Goal: Information Seeking & Learning: Learn about a topic

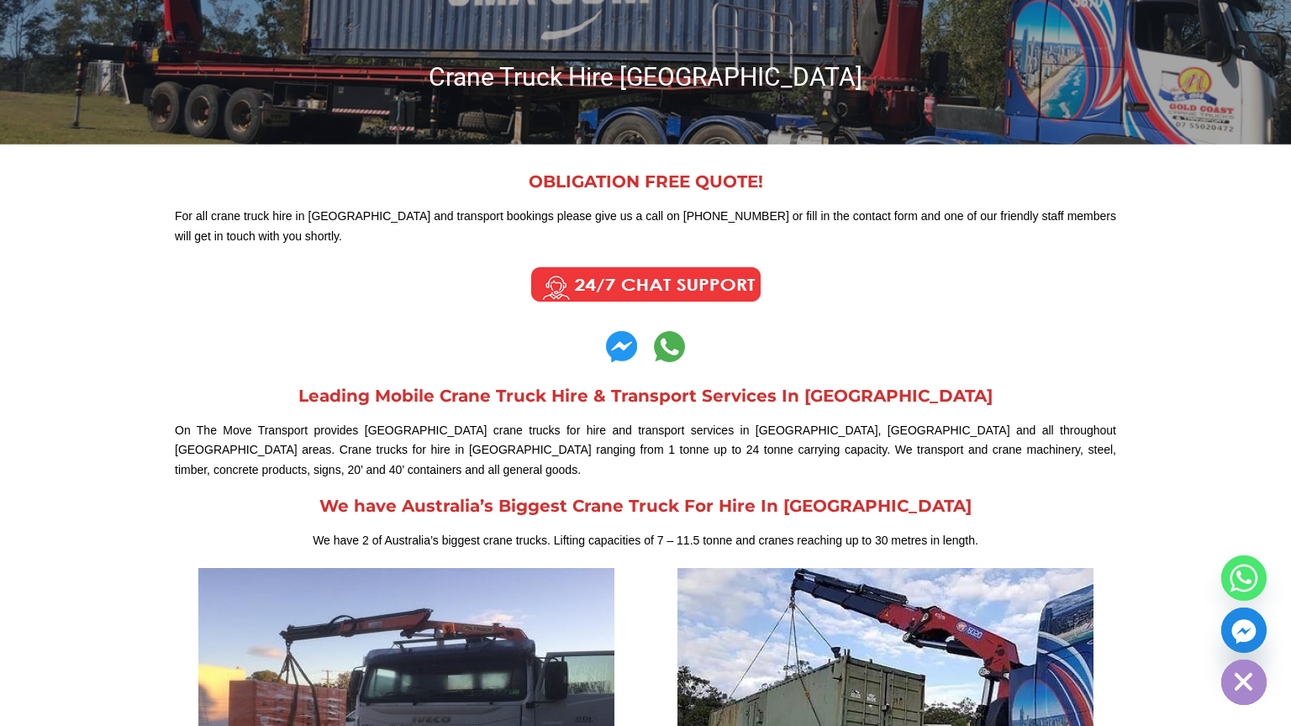
scroll to position [320, 0]
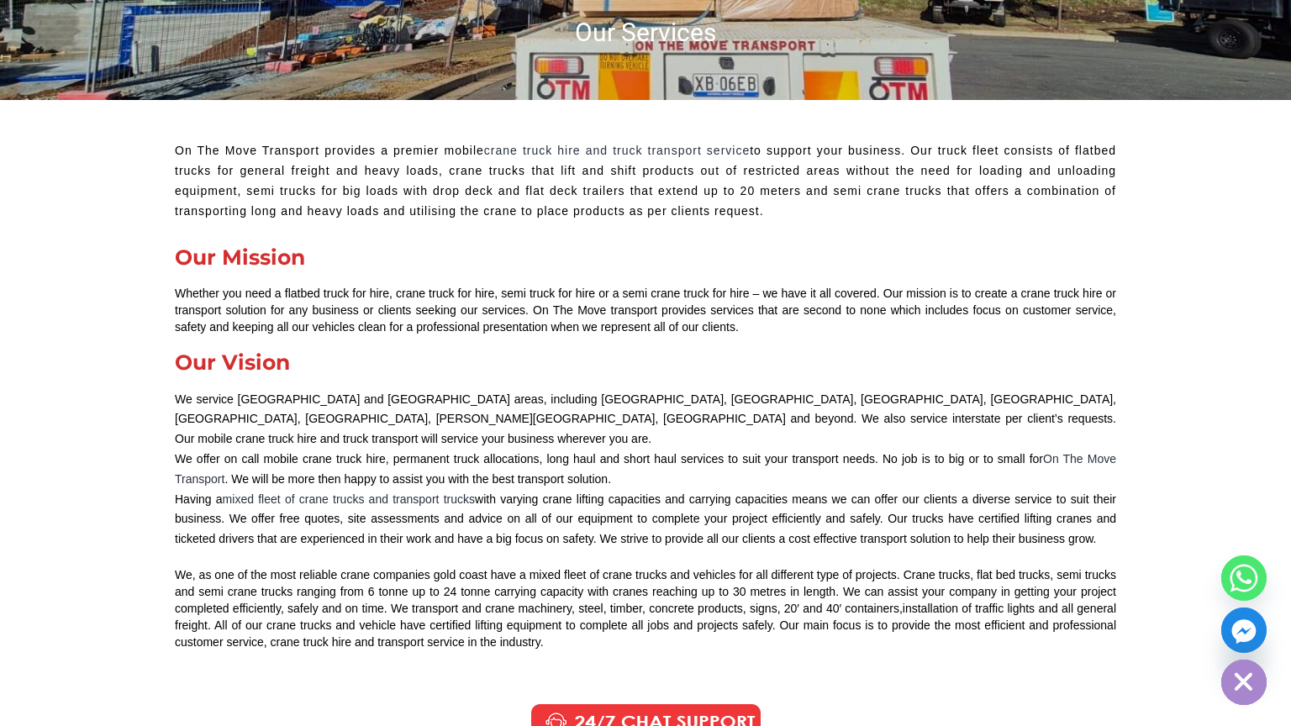
scroll to position [465, 0]
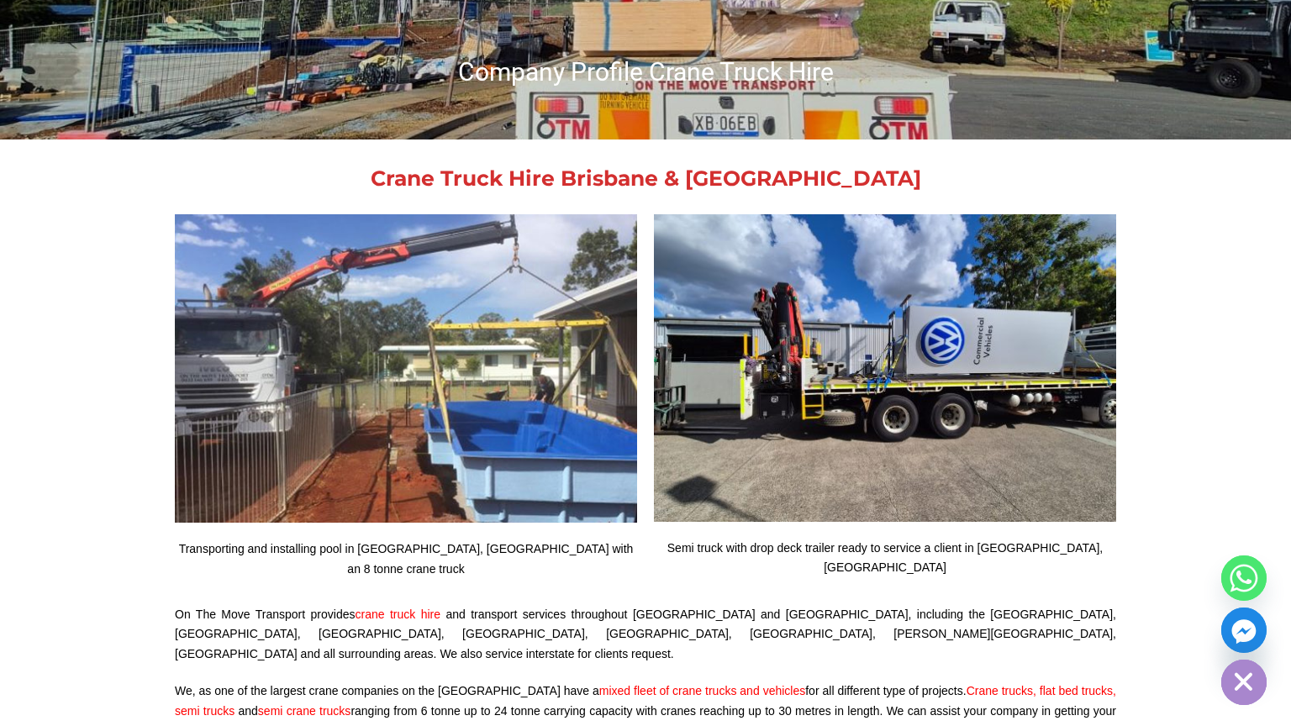
scroll to position [293, 0]
